Goal: Task Accomplishment & Management: Use online tool/utility

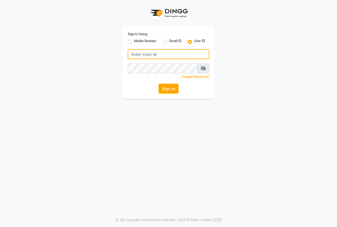
type input "thebestsalon"
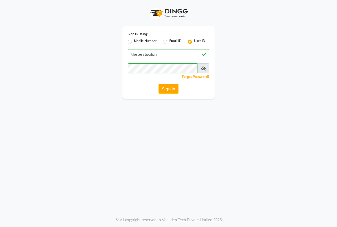
click at [203, 69] on icon at bounding box center [203, 68] width 5 height 4
click at [248, 94] on div "Sign In Using: Mobile Number Email ID User ID thebestsalon Remember me Forgot P…" at bounding box center [168, 49] width 300 height 99
click at [174, 91] on button "Sign In" at bounding box center [169, 89] width 20 height 10
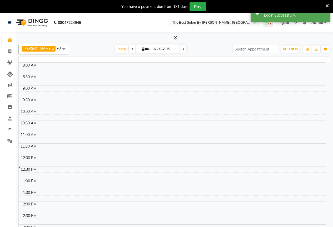
select select "en"
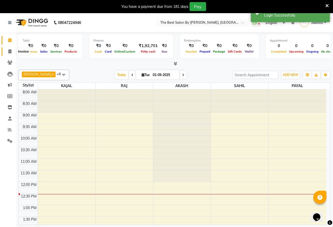
click at [6, 53] on span at bounding box center [9, 52] width 9 height 6
click at [9, 51] on icon at bounding box center [9, 52] width 3 height 4
select select "service"
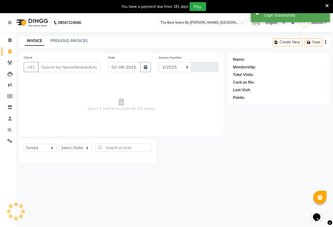
select select "7209"
type input "1562"
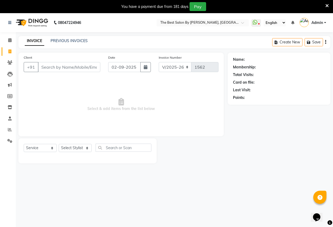
click at [86, 70] on input "Client" at bounding box center [69, 67] width 62 height 10
type input "8072817628"
click at [83, 44] on div "INVOICE PREVIOUS INVOICES" at bounding box center [56, 41] width 76 height 6
click at [84, 42] on link "PREVIOUS INVOICES" at bounding box center [69, 40] width 37 height 5
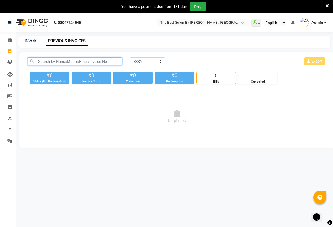
click at [80, 59] on input "text" at bounding box center [75, 61] width 94 height 8
click at [37, 41] on link "INVOICE" at bounding box center [32, 40] width 15 height 5
select select "7209"
select select "service"
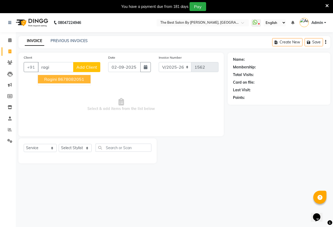
click at [81, 74] on ngb-typeahead-window "ragini 8678082051" at bounding box center [64, 79] width 53 height 13
click at [81, 82] on ngb-highlight "8678082051" at bounding box center [71, 79] width 26 height 5
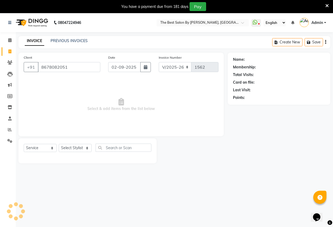
type input "8678082051"
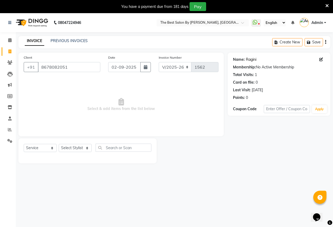
click at [246, 57] on link "Ragini" at bounding box center [251, 60] width 11 height 6
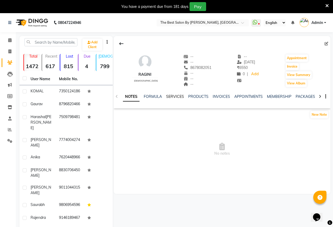
click at [177, 96] on link "SERVICES" at bounding box center [175, 96] width 18 height 5
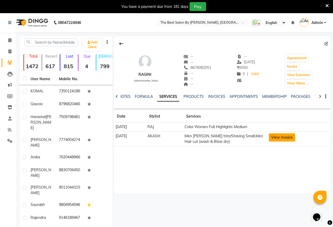
click at [288, 139] on button "View Invoice" at bounding box center [282, 138] width 26 height 8
